Goal: Feedback & Contribution: Leave review/rating

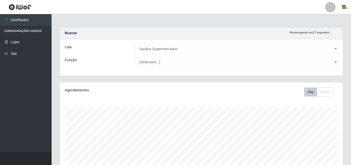
select select "423"
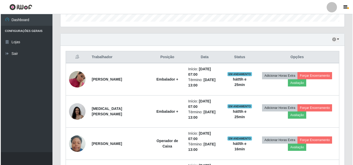
scroll to position [107, 284]
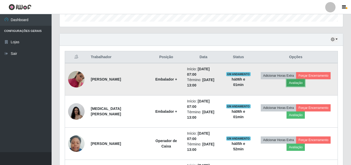
click at [292, 81] on button "Avaliação" at bounding box center [296, 83] width 18 height 7
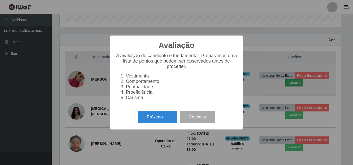
scroll to position [107, 281]
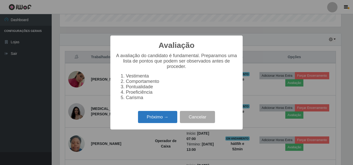
click at [168, 122] on button "Próximo →" at bounding box center [157, 117] width 39 height 12
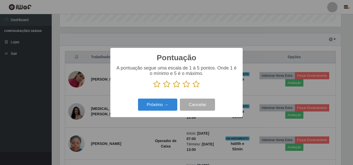
scroll to position [258080, 257906]
click at [197, 85] on icon at bounding box center [195, 85] width 7 height 8
click at [192, 88] on input "radio" at bounding box center [192, 88] width 0 height 0
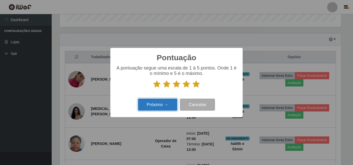
click at [168, 102] on button "Próximo →" at bounding box center [157, 105] width 39 height 12
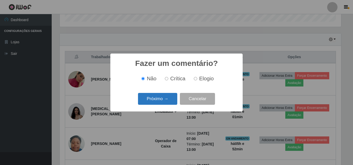
click at [174, 96] on button "Próximo →" at bounding box center [157, 99] width 39 height 12
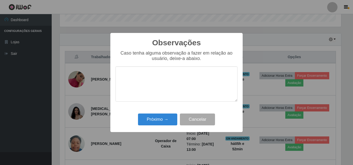
click at [163, 83] on textarea at bounding box center [176, 84] width 122 height 35
click at [167, 76] on textarea "Otima profissional" at bounding box center [176, 84] width 122 height 35
type textarea "Oprofissionaltima"
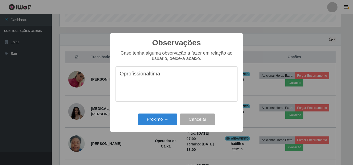
click at [168, 75] on textarea "Oprofissionaltima" at bounding box center [176, 84] width 122 height 35
drag, startPoint x: 168, startPoint y: 75, endPoint x: 96, endPoint y: 90, distance: 73.6
click at [96, 90] on div "Observações × Caso tenha alguma observação a fazer em relação ao usuário, deixe…" at bounding box center [176, 82] width 353 height 165
drag, startPoint x: 177, startPoint y: 76, endPoint x: 116, endPoint y: 84, distance: 61.1
click at [116, 84] on textarea "Otima profissional" at bounding box center [176, 84] width 122 height 35
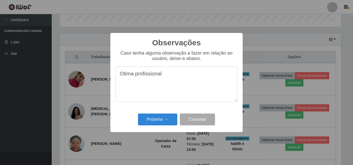
type textarea "Otima profissional"
click at [144, 65] on div "Caso tenha alguma observação a fazer em relação ao usuário, deixe-a abaixo. Oti…" at bounding box center [176, 79] width 122 height 57
click at [168, 117] on button "Próximo →" at bounding box center [157, 120] width 39 height 12
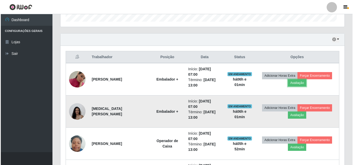
scroll to position [107, 284]
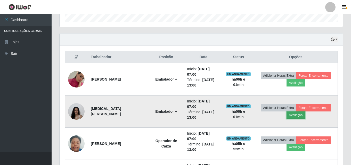
click at [297, 113] on button "Avaliação" at bounding box center [296, 115] width 18 height 7
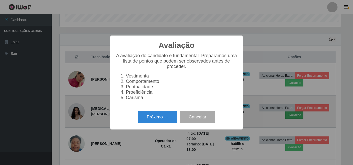
scroll to position [107, 281]
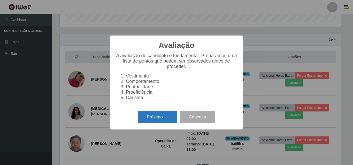
click at [156, 123] on button "Próximo →" at bounding box center [157, 117] width 39 height 12
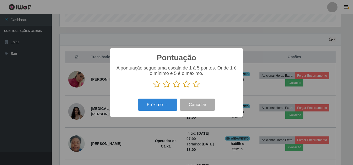
scroll to position [258080, 257906]
click at [195, 87] on icon at bounding box center [195, 85] width 7 height 8
click at [192, 88] on input "radio" at bounding box center [192, 88] width 0 height 0
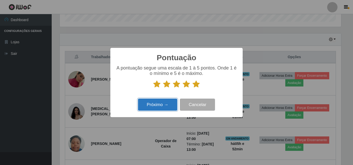
click at [170, 103] on button "Próximo →" at bounding box center [157, 105] width 39 height 12
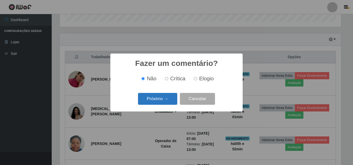
click at [173, 100] on button "Próximo →" at bounding box center [157, 99] width 39 height 12
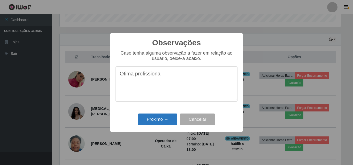
type textarea "Otima profissional"
click at [165, 120] on button "Próximo →" at bounding box center [157, 120] width 39 height 12
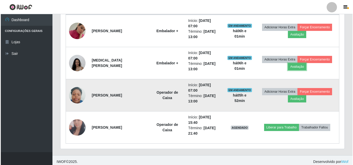
scroll to position [215, 0]
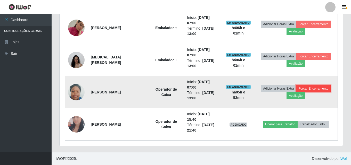
click at [298, 92] on button "Forçar Encerramento" at bounding box center [313, 88] width 35 height 7
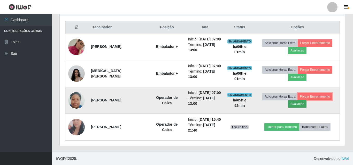
scroll to position [107, 284]
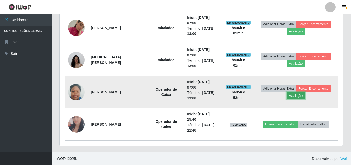
click at [294, 98] on button "Avaliação" at bounding box center [296, 95] width 18 height 7
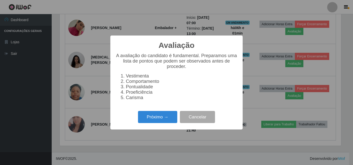
scroll to position [107, 281]
click at [168, 119] on button "Próximo →" at bounding box center [157, 117] width 39 height 12
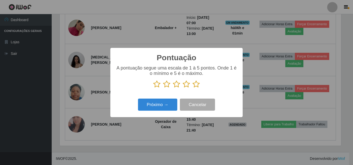
scroll to position [258080, 257906]
click at [196, 87] on icon at bounding box center [195, 85] width 7 height 8
click at [192, 88] on input "radio" at bounding box center [192, 88] width 0 height 0
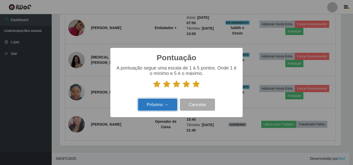
click at [165, 107] on button "Próximo →" at bounding box center [157, 105] width 39 height 12
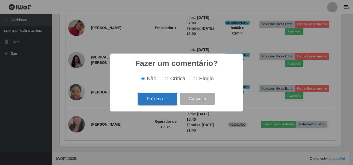
click at [161, 99] on button "Próximo →" at bounding box center [157, 99] width 39 height 12
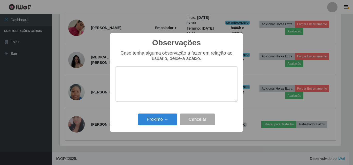
click at [161, 99] on div "Caso tenha alguma observação a fazer em relação ao usuário, deixe-a abaixo." at bounding box center [176, 79] width 122 height 57
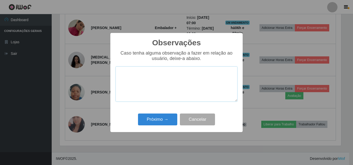
paste textarea "Otima profissional"
type textarea "Otima profissional"
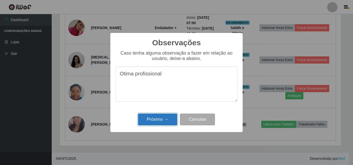
click at [161, 119] on button "Próximo →" at bounding box center [157, 120] width 39 height 12
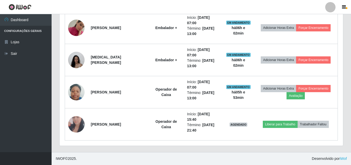
scroll to position [107, 284]
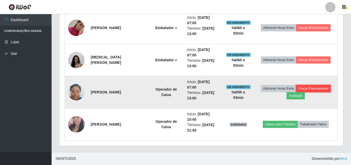
click at [306, 89] on button "Forçar Encerramento" at bounding box center [313, 88] width 35 height 7
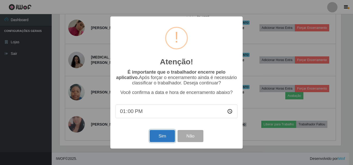
click at [151, 140] on button "Sim" at bounding box center [161, 136] width 25 height 12
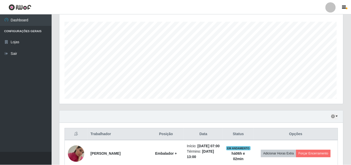
scroll to position [0, 0]
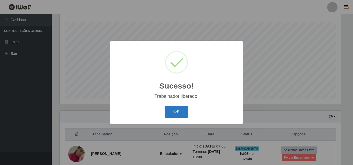
click at [182, 114] on button "OK" at bounding box center [176, 112] width 24 height 12
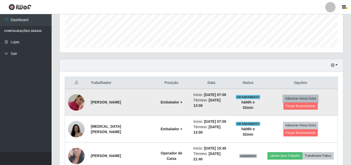
click at [291, 97] on button "Adicionar Horas Extra" at bounding box center [300, 98] width 35 height 7
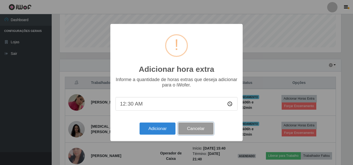
drag, startPoint x: 193, startPoint y: 129, endPoint x: 197, endPoint y: 128, distance: 3.6
click at [194, 129] on button "Cancelar" at bounding box center [195, 129] width 35 height 12
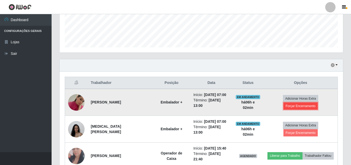
click at [294, 107] on button "Forçar Encerramento" at bounding box center [301, 106] width 35 height 7
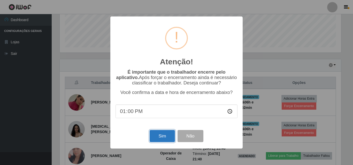
click at [165, 142] on button "Sim" at bounding box center [161, 136] width 25 height 12
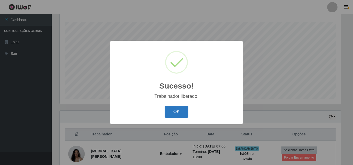
click at [182, 116] on button "OK" at bounding box center [176, 112] width 24 height 12
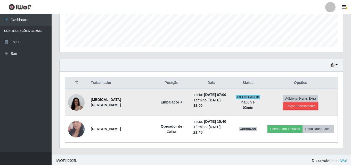
click at [291, 108] on button "Forçar Encerramento" at bounding box center [301, 106] width 35 height 7
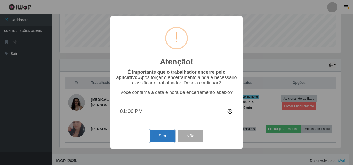
click at [169, 135] on button "Sim" at bounding box center [161, 136] width 25 height 12
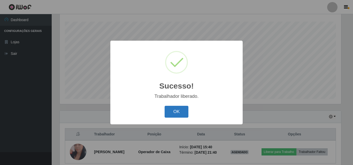
click at [178, 113] on button "OK" at bounding box center [176, 112] width 24 height 12
